Goal: Information Seeking & Learning: Learn about a topic

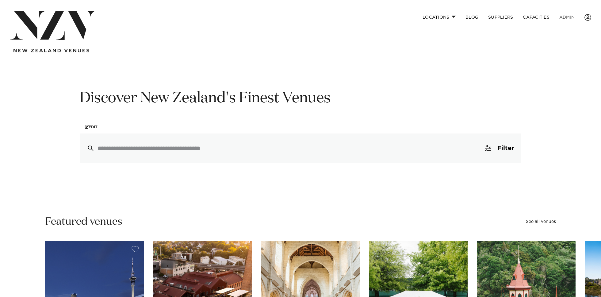
click at [568, 17] on link "ADMIN" at bounding box center [566, 17] width 25 height 13
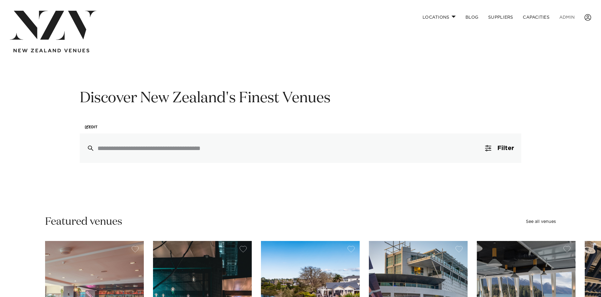
click at [566, 14] on link "ADMIN" at bounding box center [566, 17] width 25 height 13
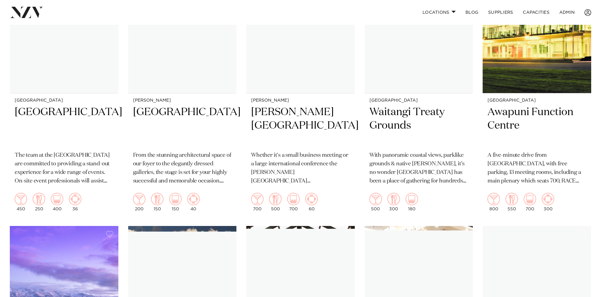
scroll to position [6337, 0]
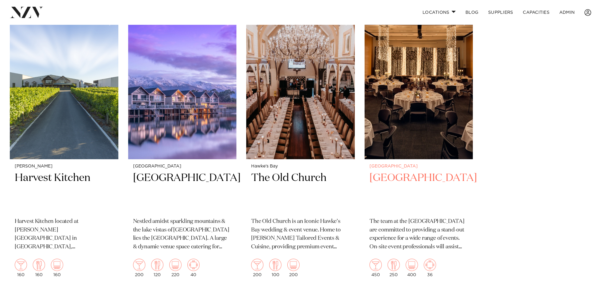
scroll to position [7149, 0]
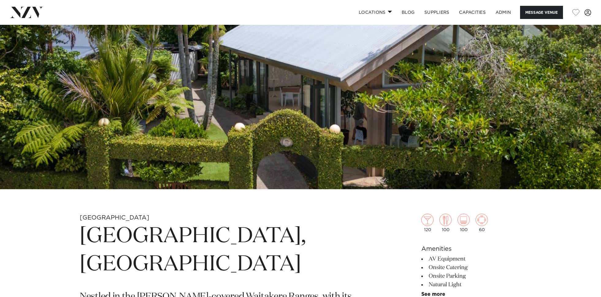
scroll to position [112, 0]
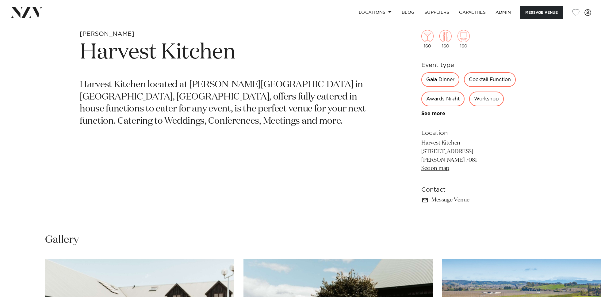
scroll to position [295, 0]
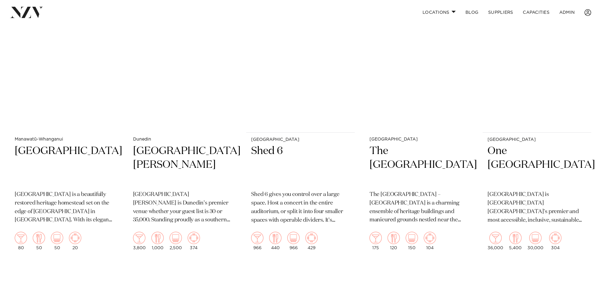
scroll to position [1640, 0]
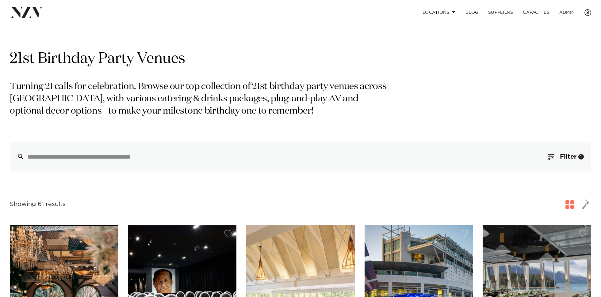
click at [188, 91] on p "Turning 21 calls for celebration. Browse our top collection of 21st birthday pa…" at bounding box center [199, 99] width 379 height 37
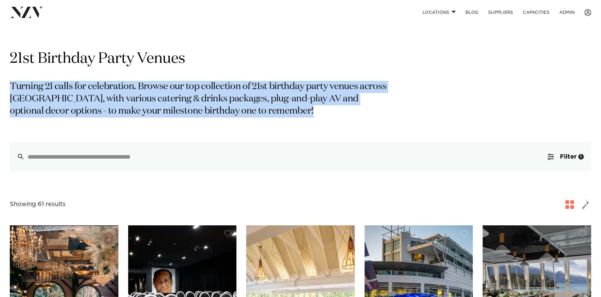
drag, startPoint x: 188, startPoint y: 91, endPoint x: 219, endPoint y: 78, distance: 33.7
click at [188, 91] on p "Turning 21 calls for celebration. Browse our top collection of 21st birthday pa…" at bounding box center [199, 99] width 379 height 37
drag, startPoint x: 317, startPoint y: 101, endPoint x: 314, endPoint y: 87, distance: 14.2
click at [317, 101] on p "Turning 21 calls for celebration. Browse our top collection of 21st birthday pa…" at bounding box center [199, 99] width 379 height 37
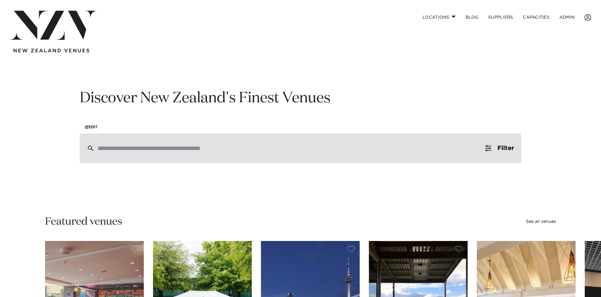
click at [207, 153] on div at bounding box center [300, 148] width 441 height 29
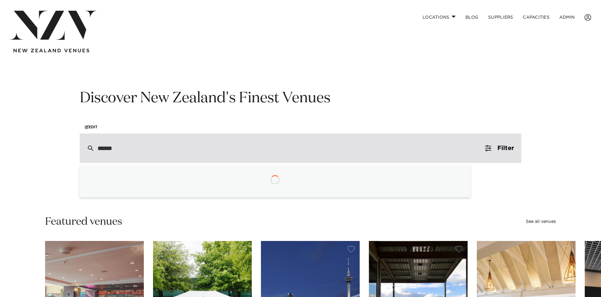
type input "*******"
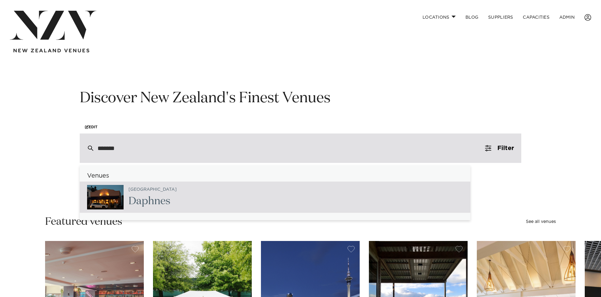
click at [205, 189] on div "Auckland Daphnes" at bounding box center [275, 197] width 391 height 31
type input "**********"
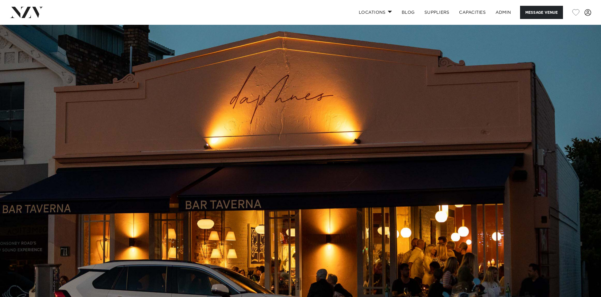
click at [322, 135] on img at bounding box center [300, 166] width 601 height 282
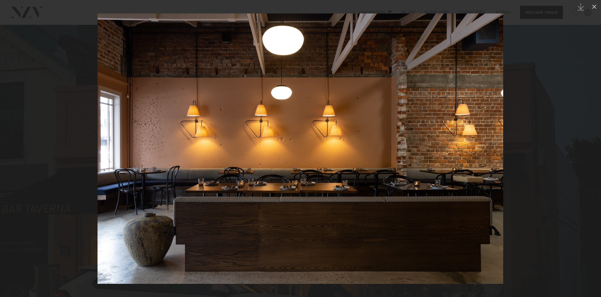
click at [57, 87] on div at bounding box center [300, 148] width 601 height 297
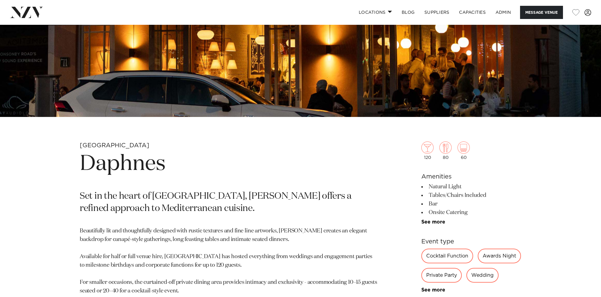
scroll to position [217, 0]
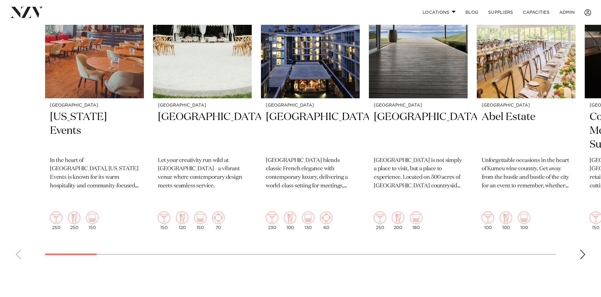
scroll to position [279, 0]
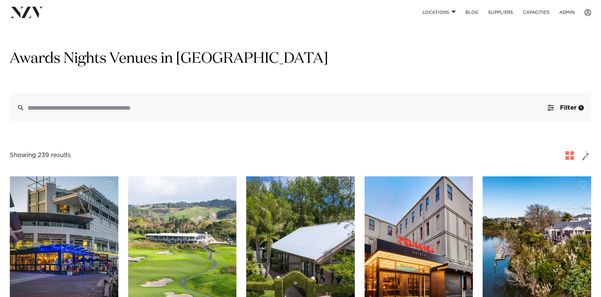
click at [186, 52] on h1 "Awards Nights Venues in New Zealand" at bounding box center [300, 58] width 581 height 19
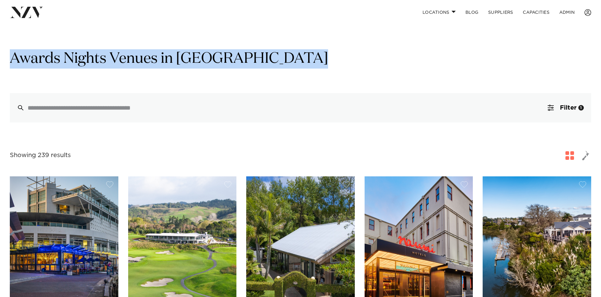
click at [186, 52] on h1 "Awards Nights Venues in New Zealand" at bounding box center [300, 58] width 581 height 19
drag, startPoint x: 267, startPoint y: 53, endPoint x: 286, endPoint y: 26, distance: 32.3
click at [267, 53] on h1 "Awards Nights Venues in New Zealand" at bounding box center [300, 58] width 581 height 19
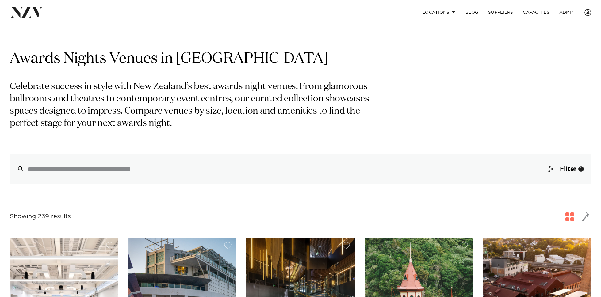
click at [94, 99] on p "Celebrate success in style with New Zealand’s best awards night venues. From gl…" at bounding box center [199, 105] width 379 height 49
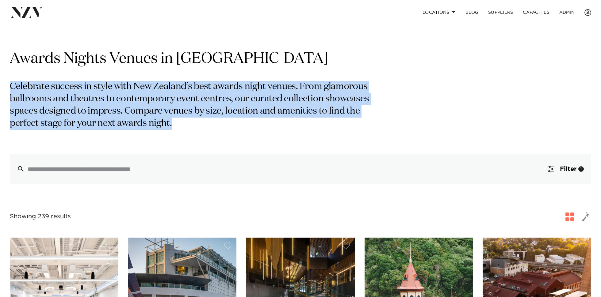
click at [94, 99] on p "Celebrate success in style with New Zealand’s best awards night venues. From gl…" at bounding box center [199, 105] width 379 height 49
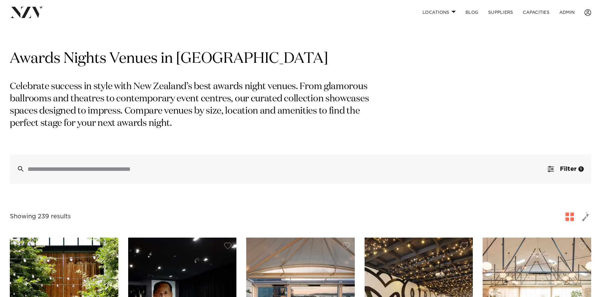
click at [295, 93] on p "Celebrate success in style with New Zealand’s best awards night venues. From gl…" at bounding box center [199, 105] width 379 height 49
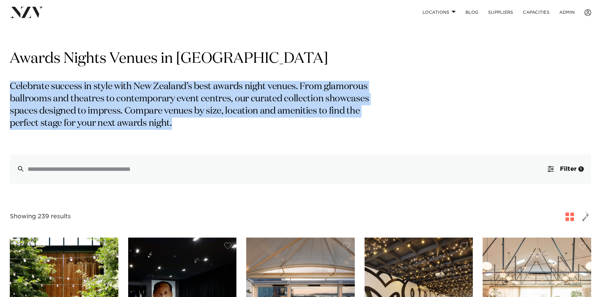
click at [295, 93] on p "Celebrate success in style with New Zealand’s best awards night venues. From gl…" at bounding box center [199, 105] width 379 height 49
click at [96, 81] on p "Celebrate success in style with New Zealand’s best awards night venues. From gl…" at bounding box center [199, 105] width 379 height 49
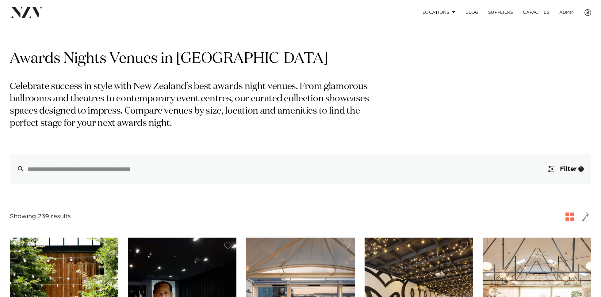
click at [117, 58] on h1 "Awards Nights Venues in New Zealand" at bounding box center [300, 58] width 581 height 19
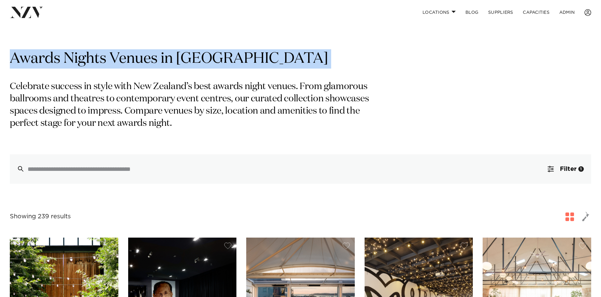
click at [117, 58] on h1 "Awards Nights Venues in New Zealand" at bounding box center [300, 58] width 581 height 19
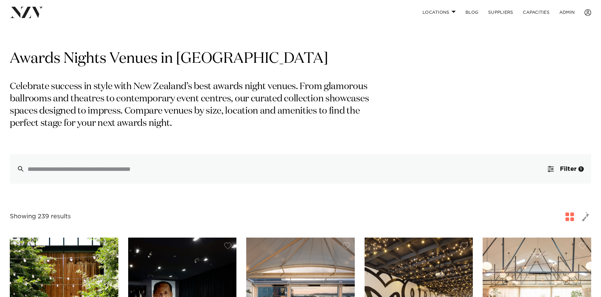
drag, startPoint x: 251, startPoint y: 97, endPoint x: 221, endPoint y: 82, distance: 33.6
click at [251, 97] on p "Celebrate success in style with New Zealand’s best awards night venues. From gl…" at bounding box center [199, 105] width 379 height 49
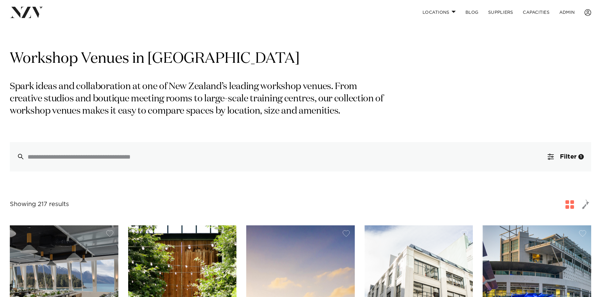
click at [205, 76] on div "Workshop Venues in [GEOGRAPHIC_DATA] Spark ideas and collaboration at one of Ne…" at bounding box center [300, 110] width 581 height 122
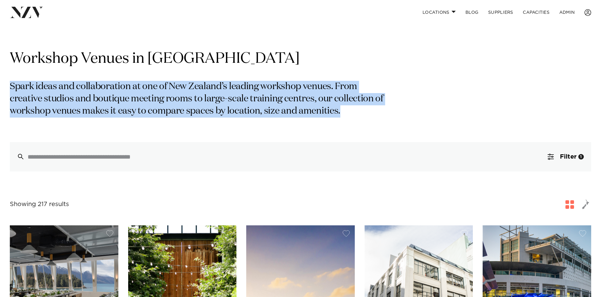
click at [205, 76] on div "Workshop Venues in [GEOGRAPHIC_DATA] Spark ideas and collaboration at one of Ne…" at bounding box center [300, 110] width 581 height 122
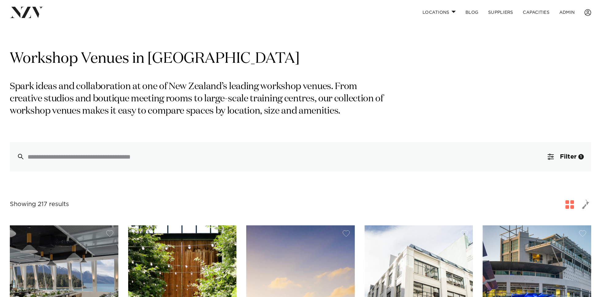
click at [268, 68] on h1 "Workshop Venues in [GEOGRAPHIC_DATA]" at bounding box center [300, 58] width 581 height 19
click at [231, 101] on p "Spark ideas and collaboration at one of New Zealand’s leading workshop venues. …" at bounding box center [199, 99] width 379 height 37
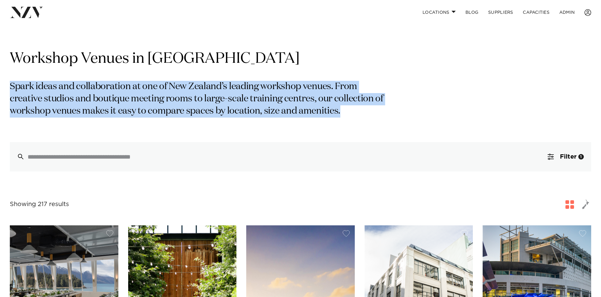
click at [231, 101] on p "Spark ideas and collaboration at one of New Zealand’s leading workshop venues. …" at bounding box center [199, 99] width 379 height 37
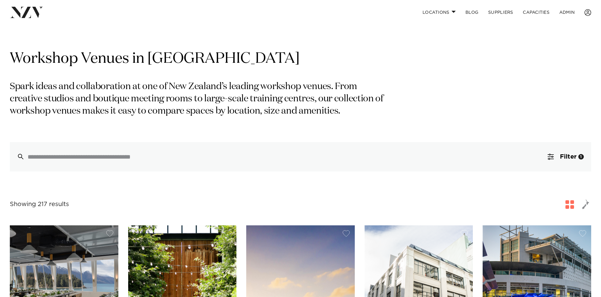
click at [232, 63] on h1 "Workshop Venues in [GEOGRAPHIC_DATA]" at bounding box center [300, 58] width 581 height 19
